Goal: Transaction & Acquisition: Purchase product/service

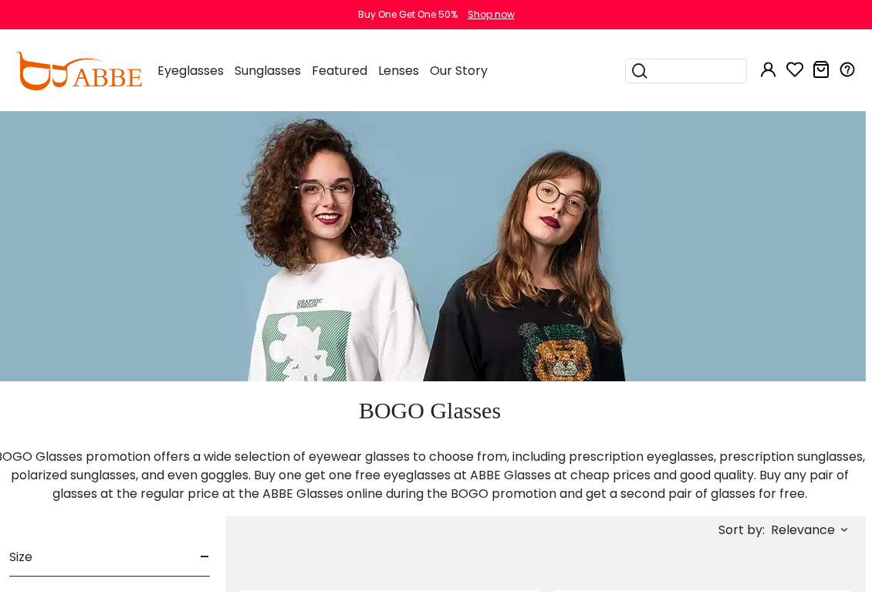
scroll to position [0, 7]
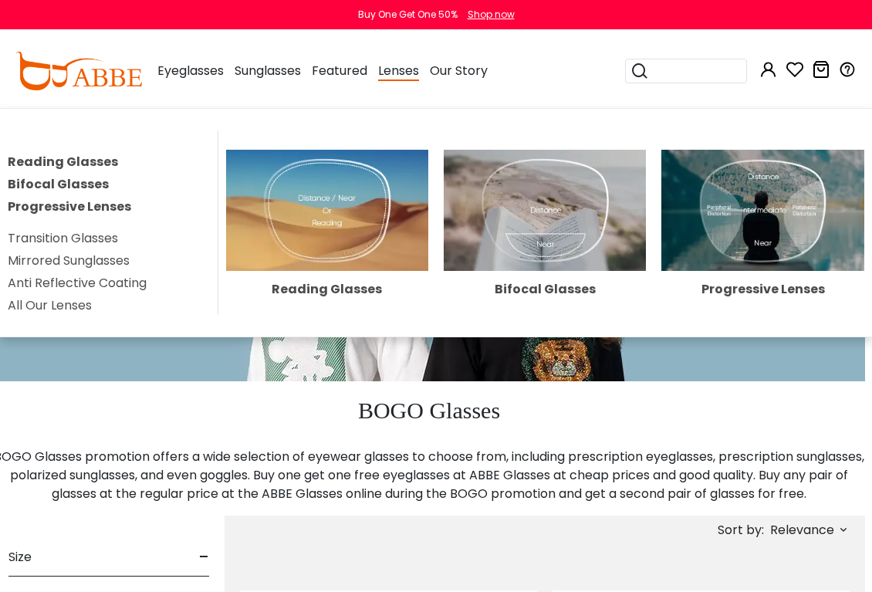
click at [339, 235] on img at bounding box center [327, 210] width 202 height 121
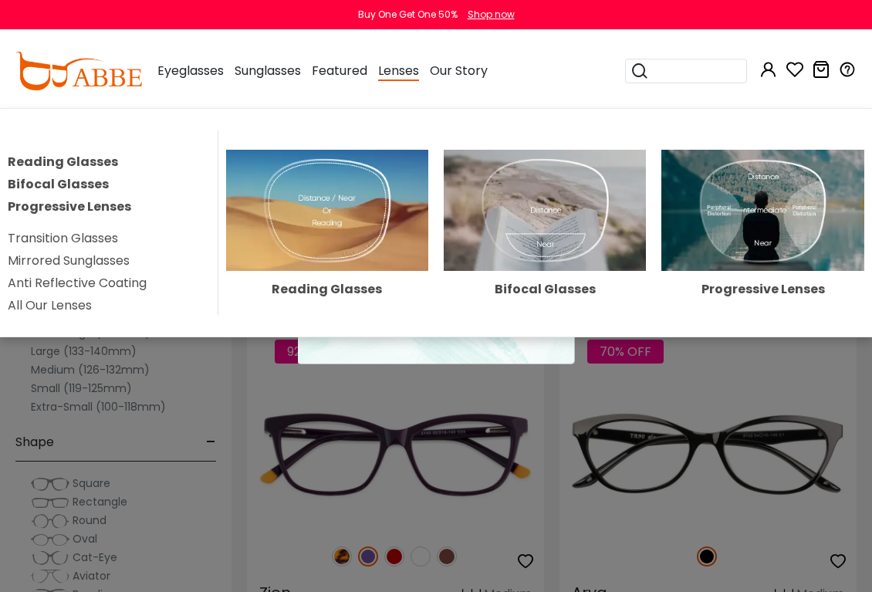
click at [123, 287] on link "Anti Reflective Coating" at bounding box center [77, 283] width 139 height 18
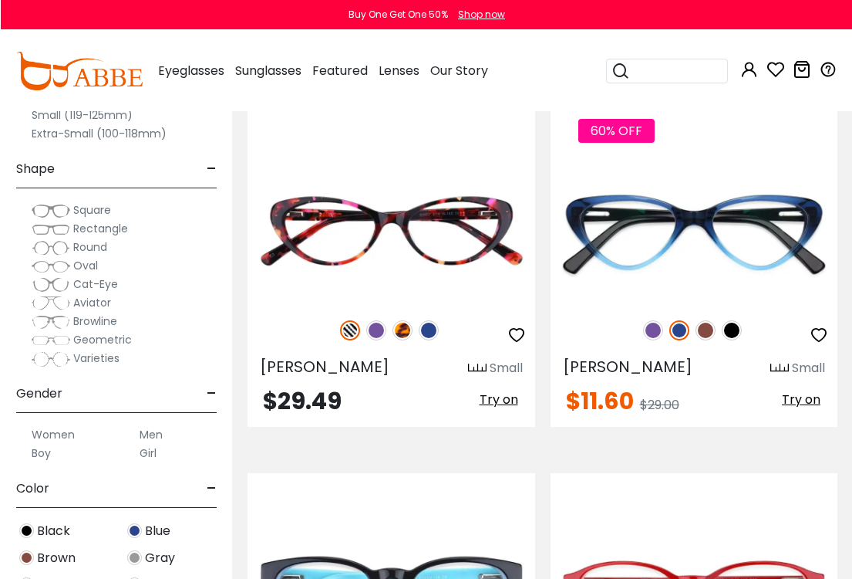
scroll to position [223, 0]
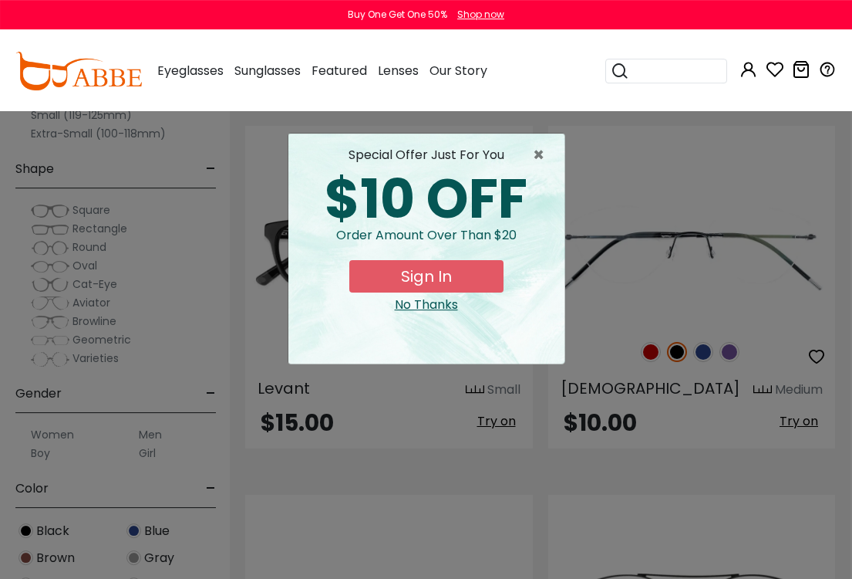
click at [536, 155] on span "×" at bounding box center [542, 155] width 19 height 19
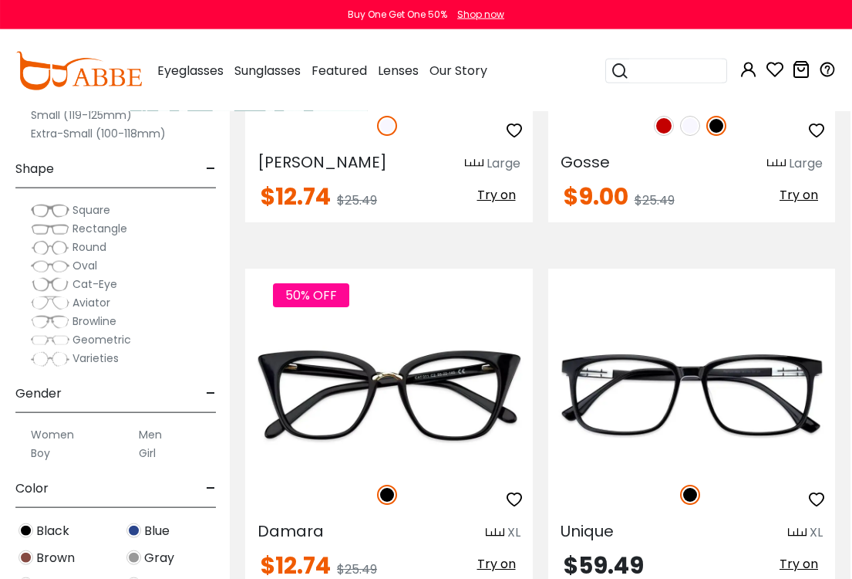
scroll to position [10045, 2]
click at [110, 111] on label "Small (119-125mm)" at bounding box center [81, 115] width 101 height 19
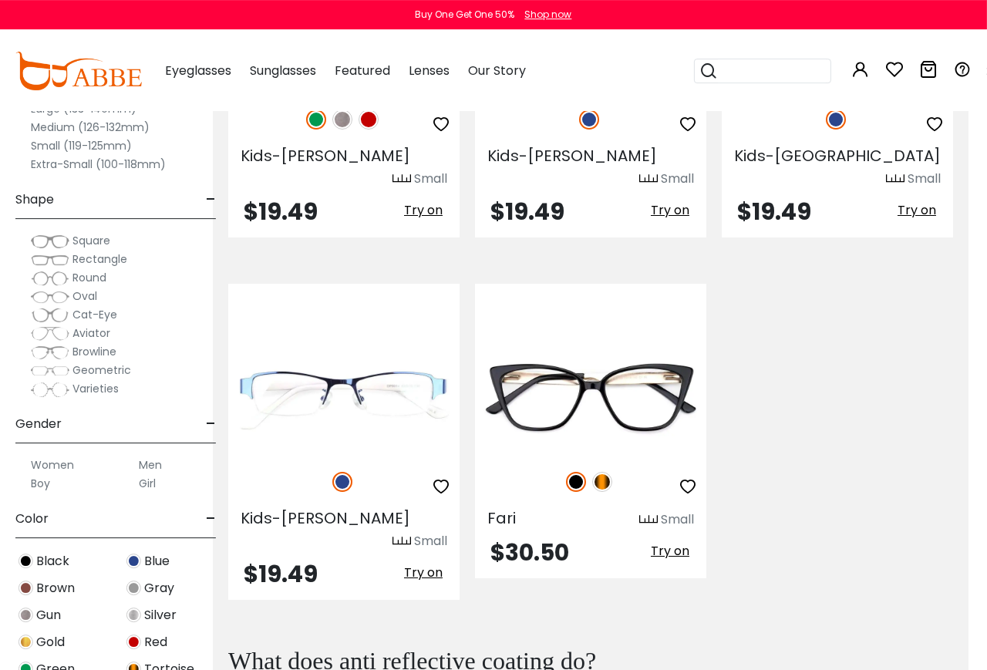
scroll to position [2203, 19]
click at [121, 137] on label "Small (119-125mm)" at bounding box center [81, 146] width 101 height 19
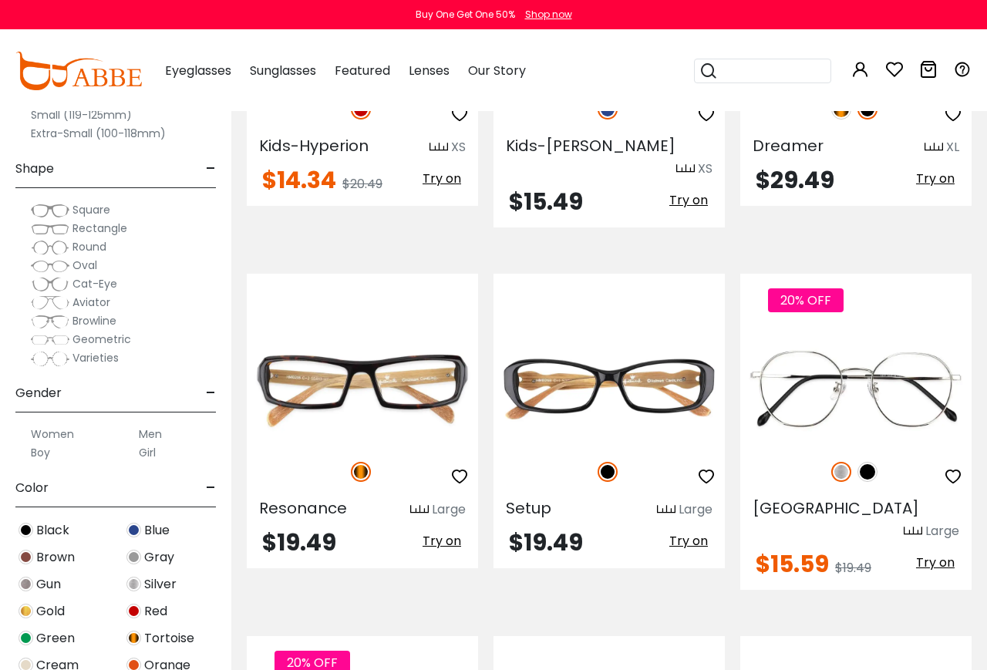
scroll to position [3959, 0]
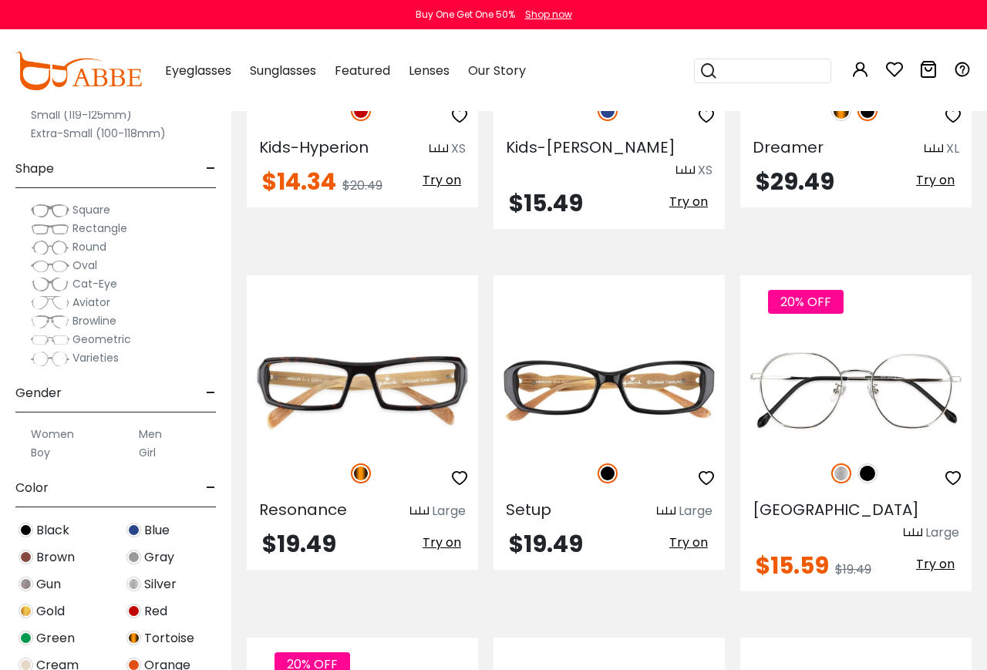
click at [0, 0] on img at bounding box center [0, 0] width 0 height 0
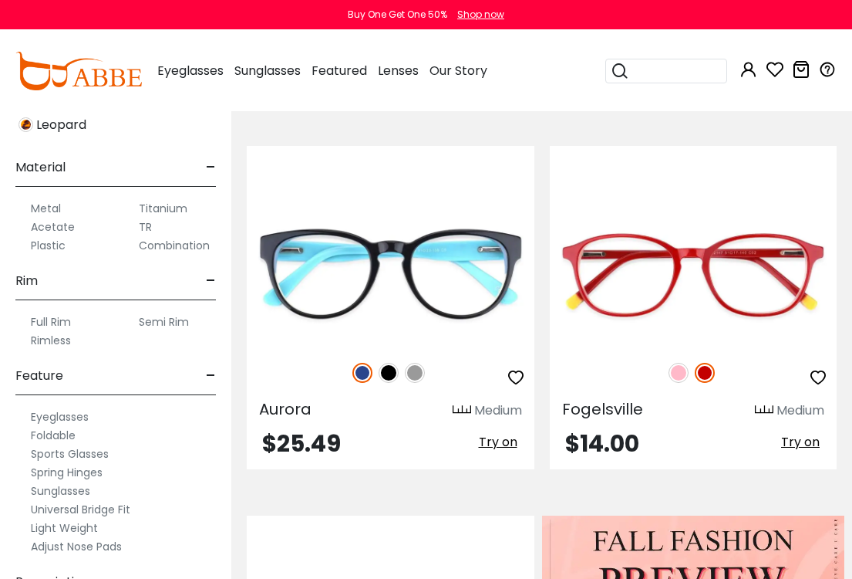
scroll to position [672, 0]
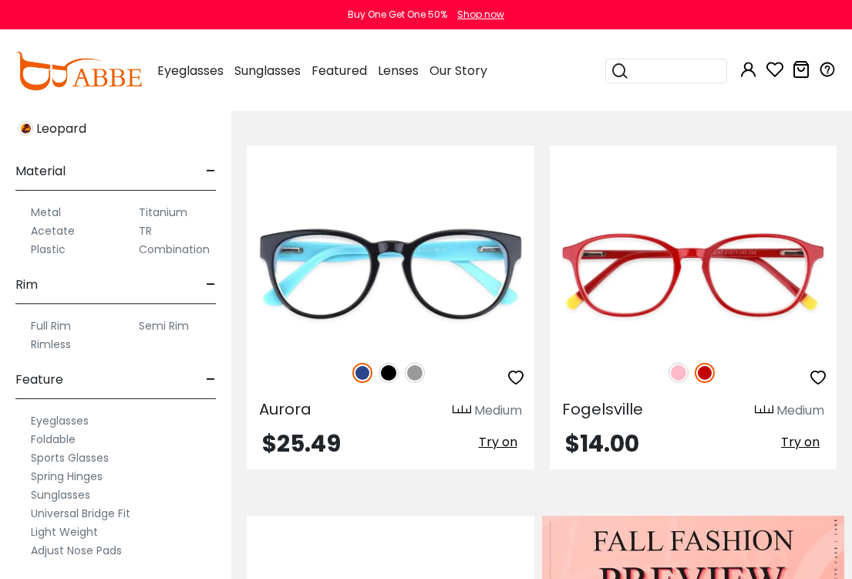
click at [65, 250] on label "Plastic" at bounding box center [48, 249] width 35 height 19
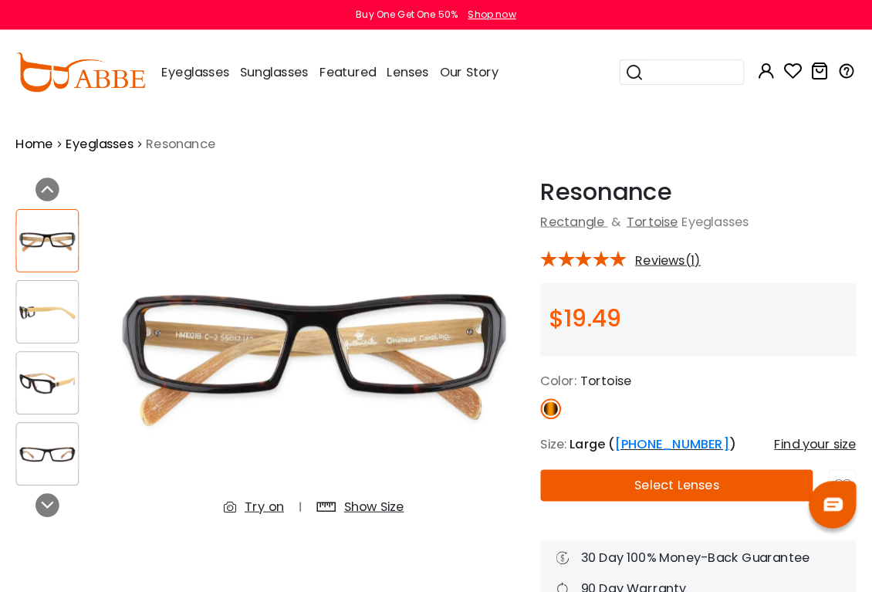
scroll to position [2, 0]
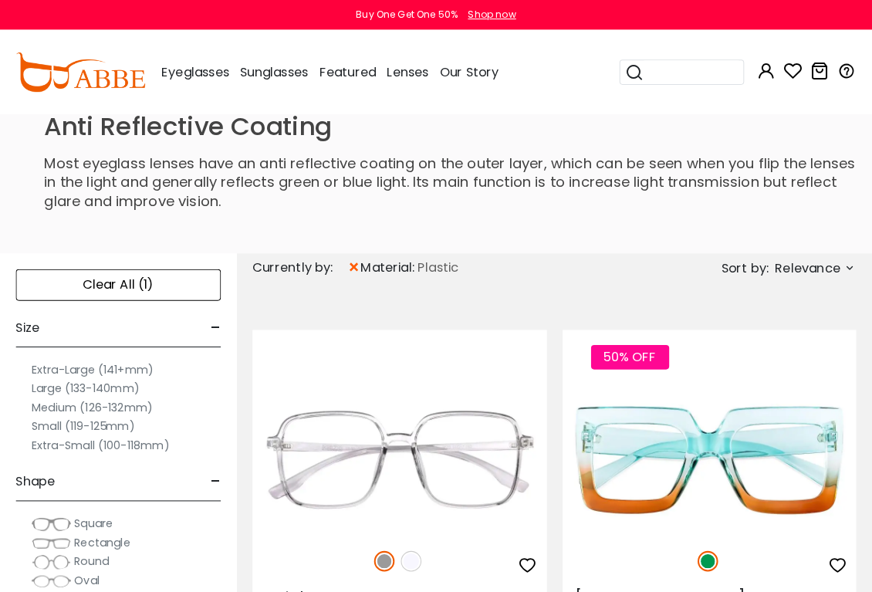
scroll to position [2, 0]
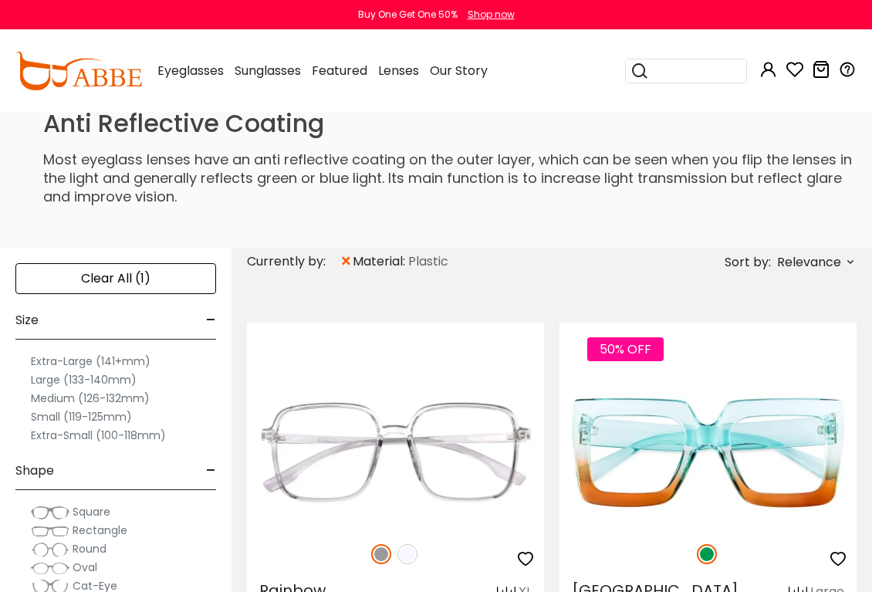
click at [103, 397] on label "Medium (126-132mm)" at bounding box center [90, 398] width 119 height 19
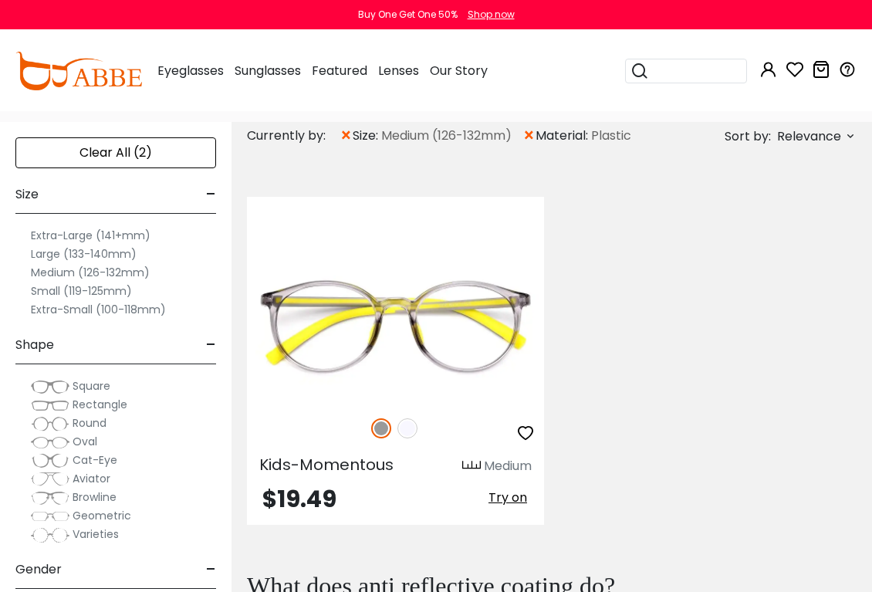
scroll to position [127, 0]
click at [104, 299] on label "Small (119-125mm)" at bounding box center [81, 291] width 101 height 19
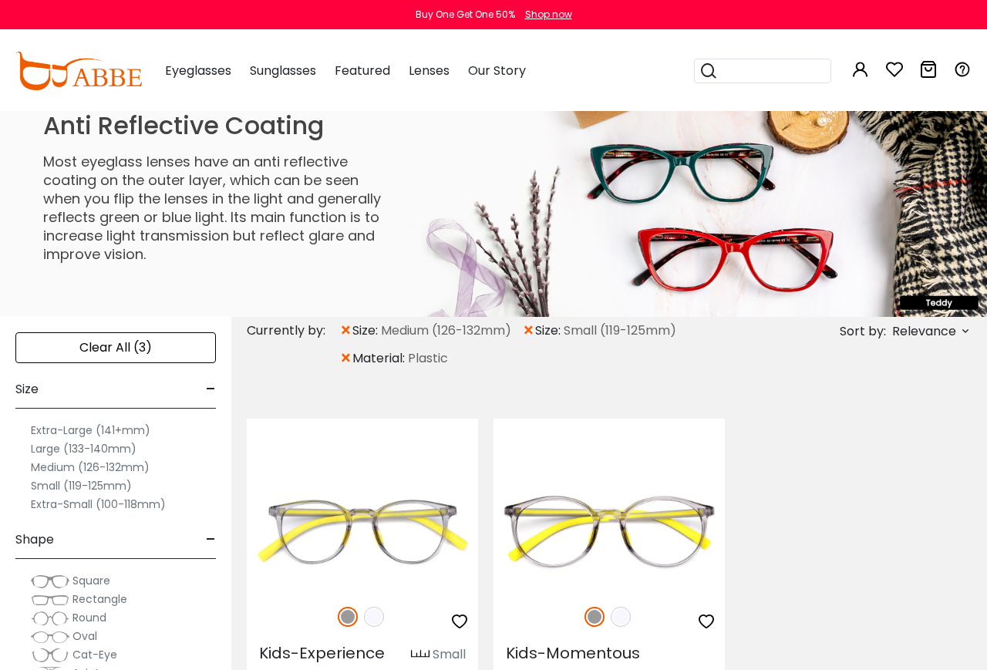
click at [123, 501] on label "Extra-Small (100-118mm)" at bounding box center [98, 504] width 135 height 19
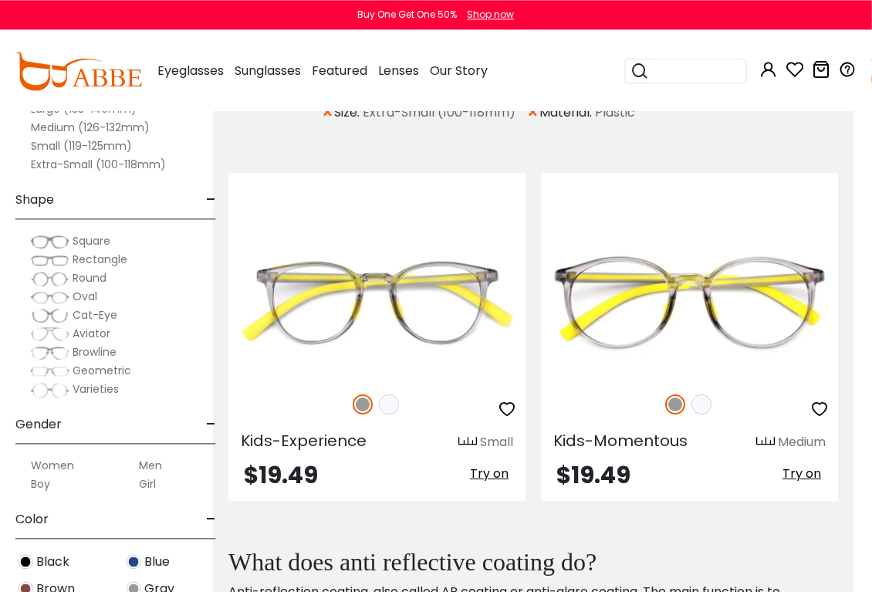
scroll to position [187, 19]
